Goal: Task Accomplishment & Management: Complete application form

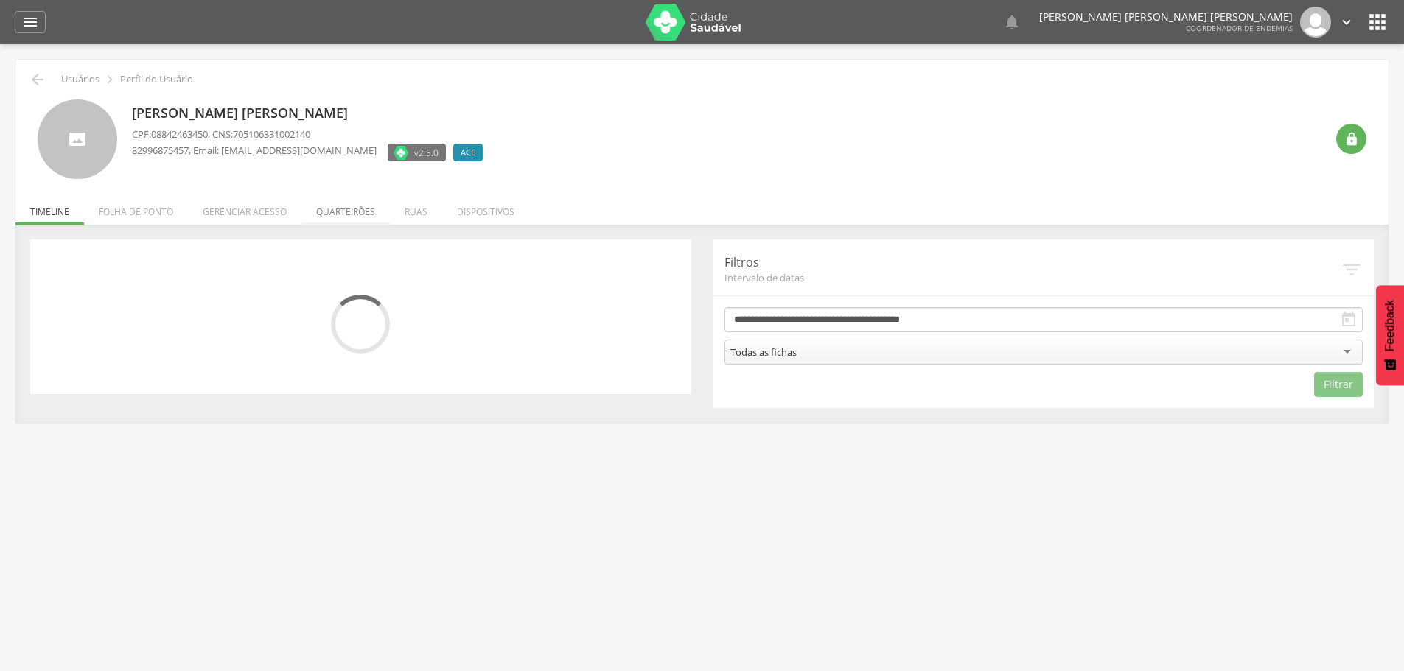
click at [354, 214] on li "Quarteirões" at bounding box center [345, 208] width 88 height 35
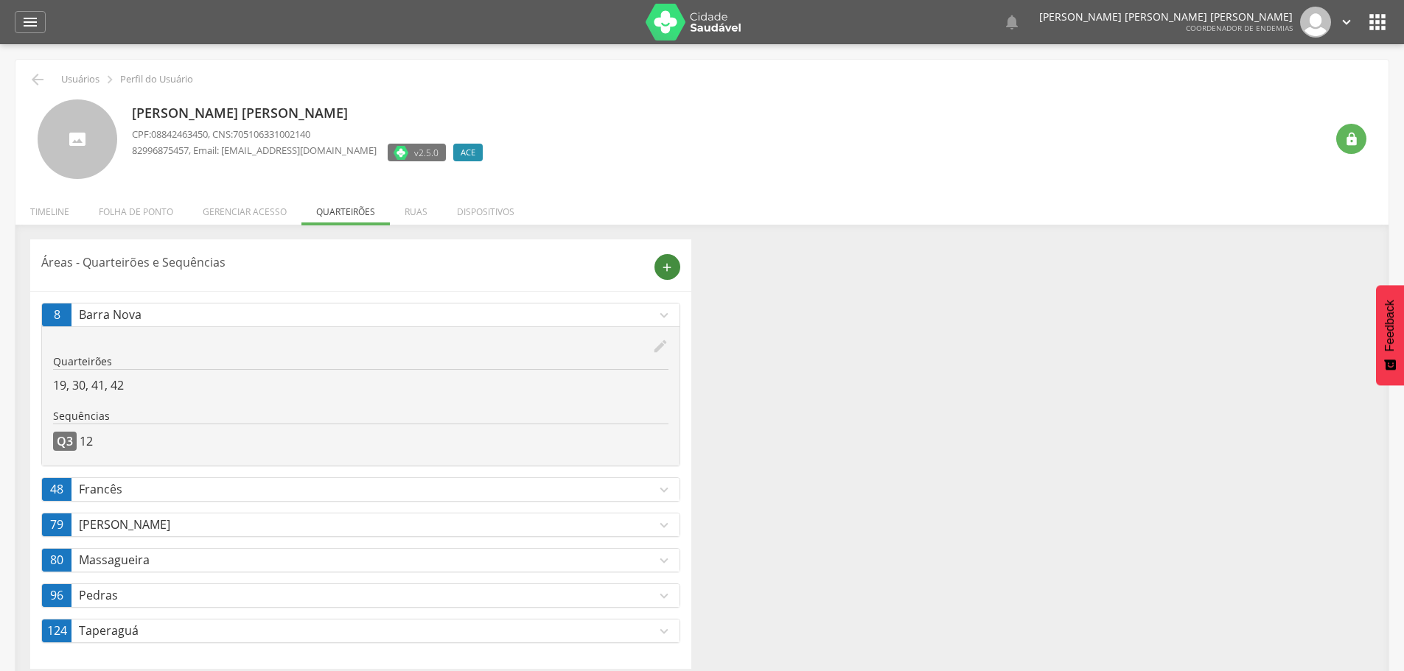
click at [664, 259] on div "add" at bounding box center [667, 267] width 26 height 26
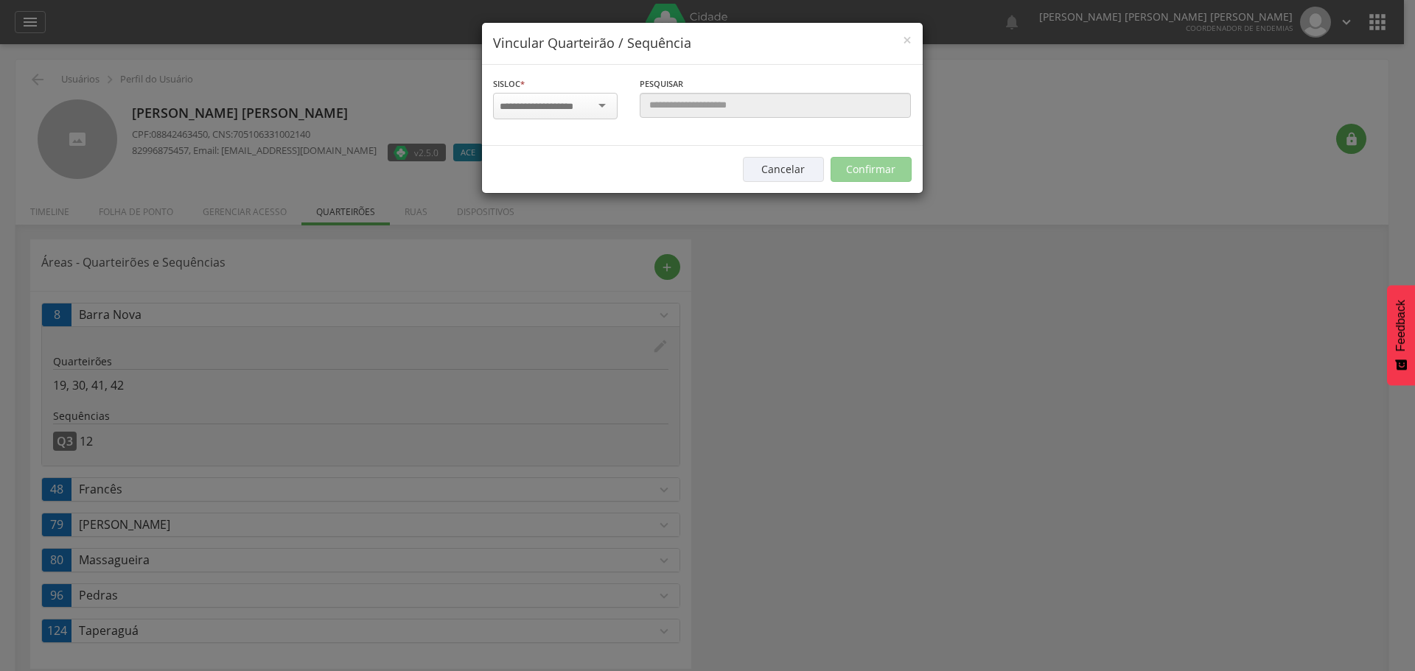
click at [587, 94] on div at bounding box center [555, 106] width 125 height 27
type input "****"
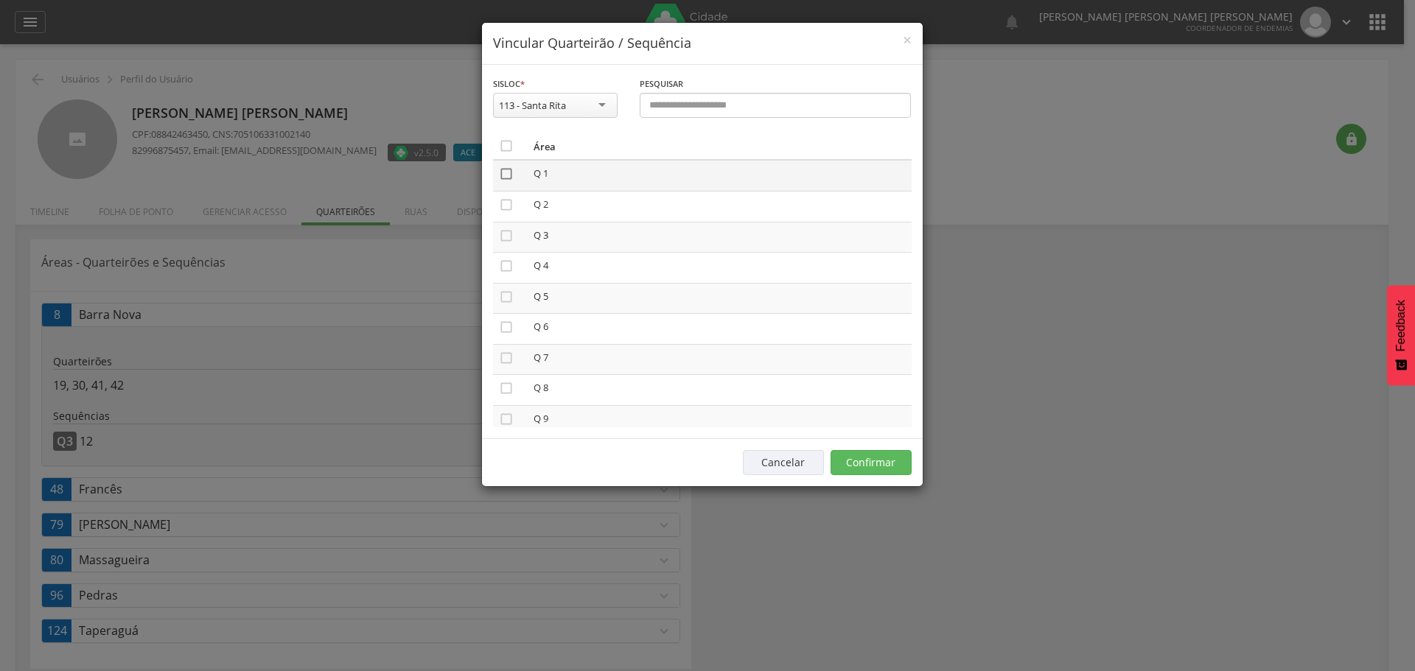
click at [503, 181] on icon "" at bounding box center [506, 174] width 15 height 15
click at [508, 219] on td "" at bounding box center [510, 206] width 35 height 31
drag, startPoint x: 508, startPoint y: 203, endPoint x: 601, endPoint y: 301, distance: 135.0
click at [508, 205] on icon "" at bounding box center [506, 204] width 15 height 15
click at [858, 462] on button "Confirmar" at bounding box center [871, 462] width 81 height 25
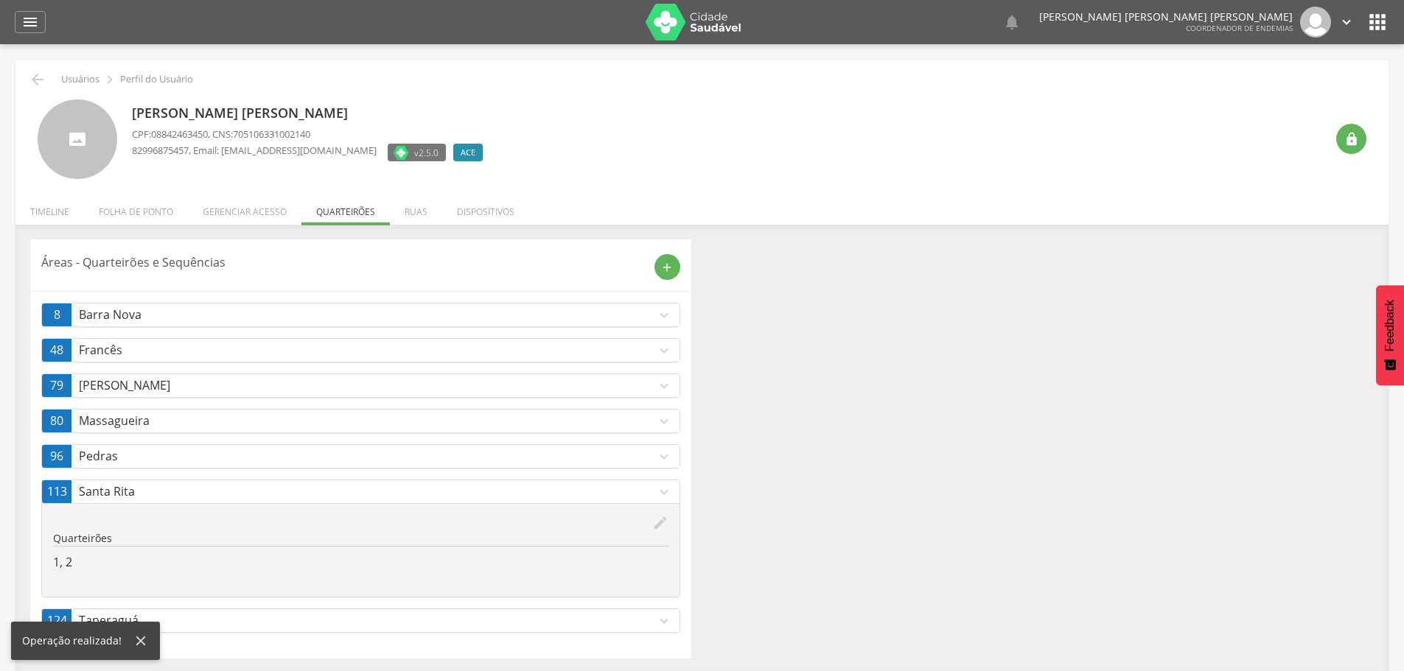
click at [654, 488] on p "Santa Rita" at bounding box center [367, 491] width 577 height 17
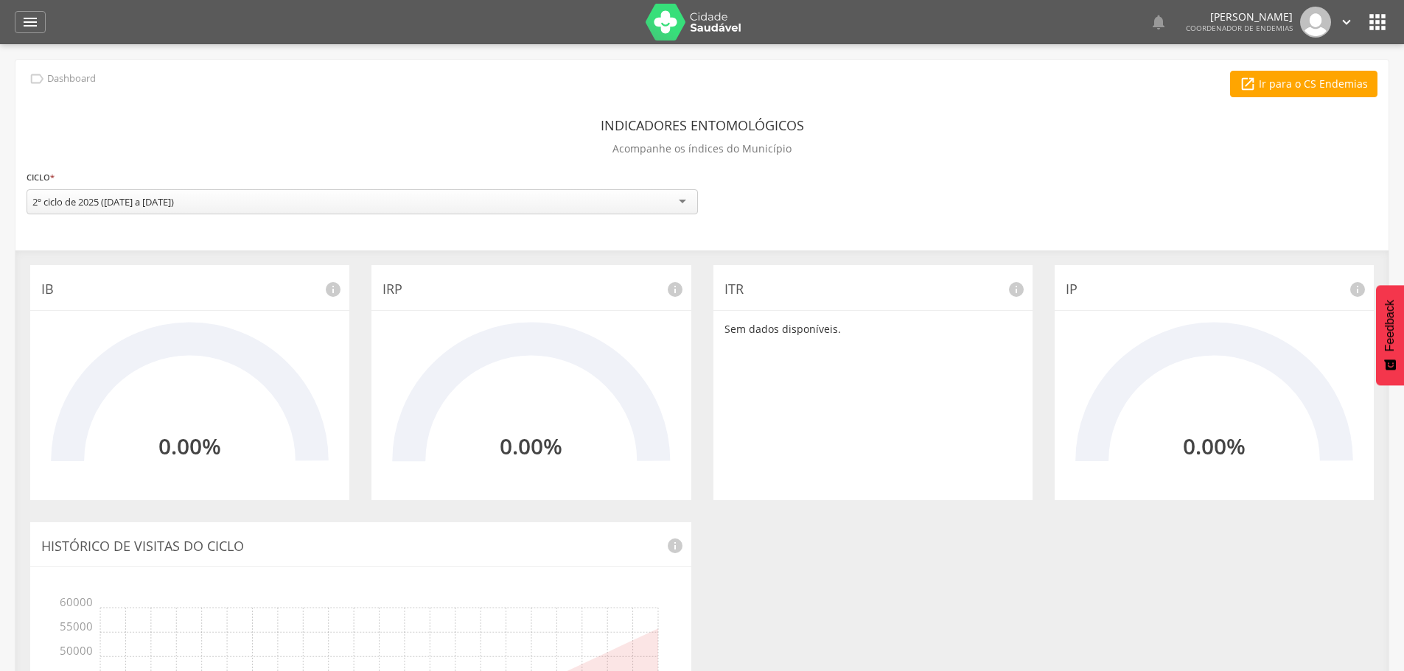
click at [1369, 13] on icon "" at bounding box center [1378, 22] width 24 height 24
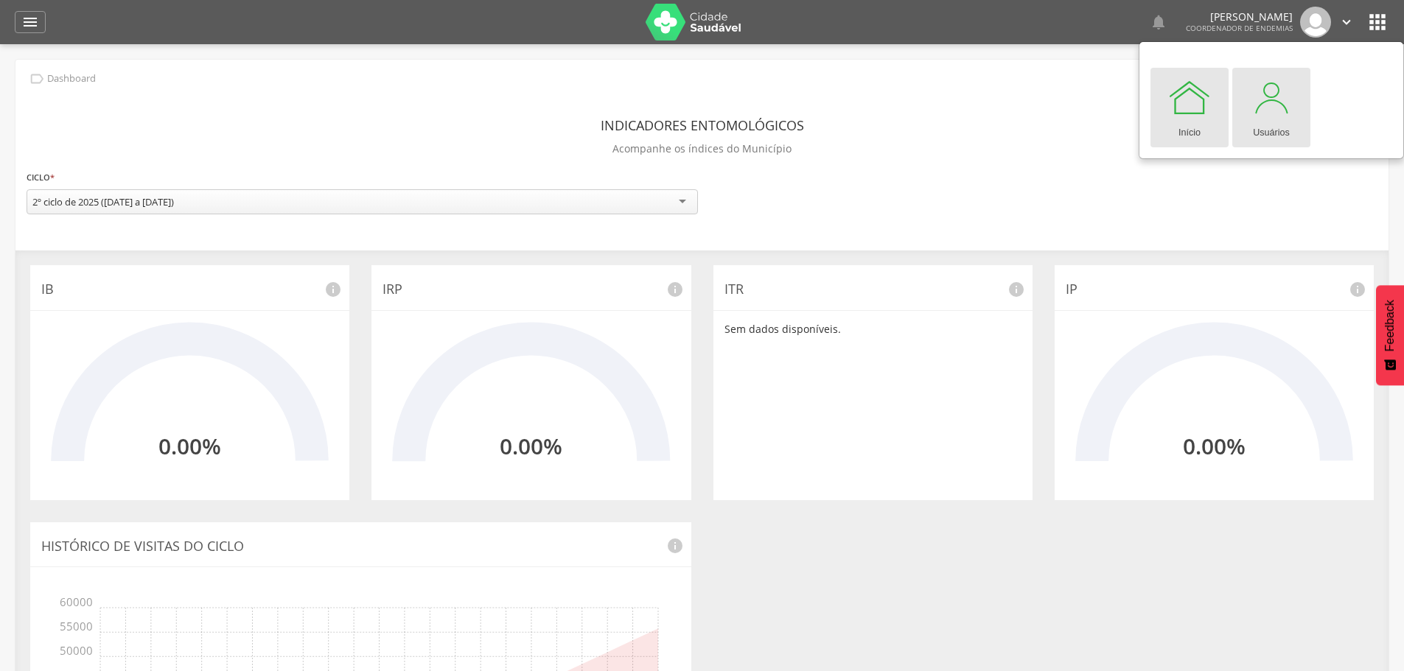
click at [1282, 105] on div at bounding box center [1271, 97] width 44 height 44
